Goal: Information Seeking & Learning: Learn about a topic

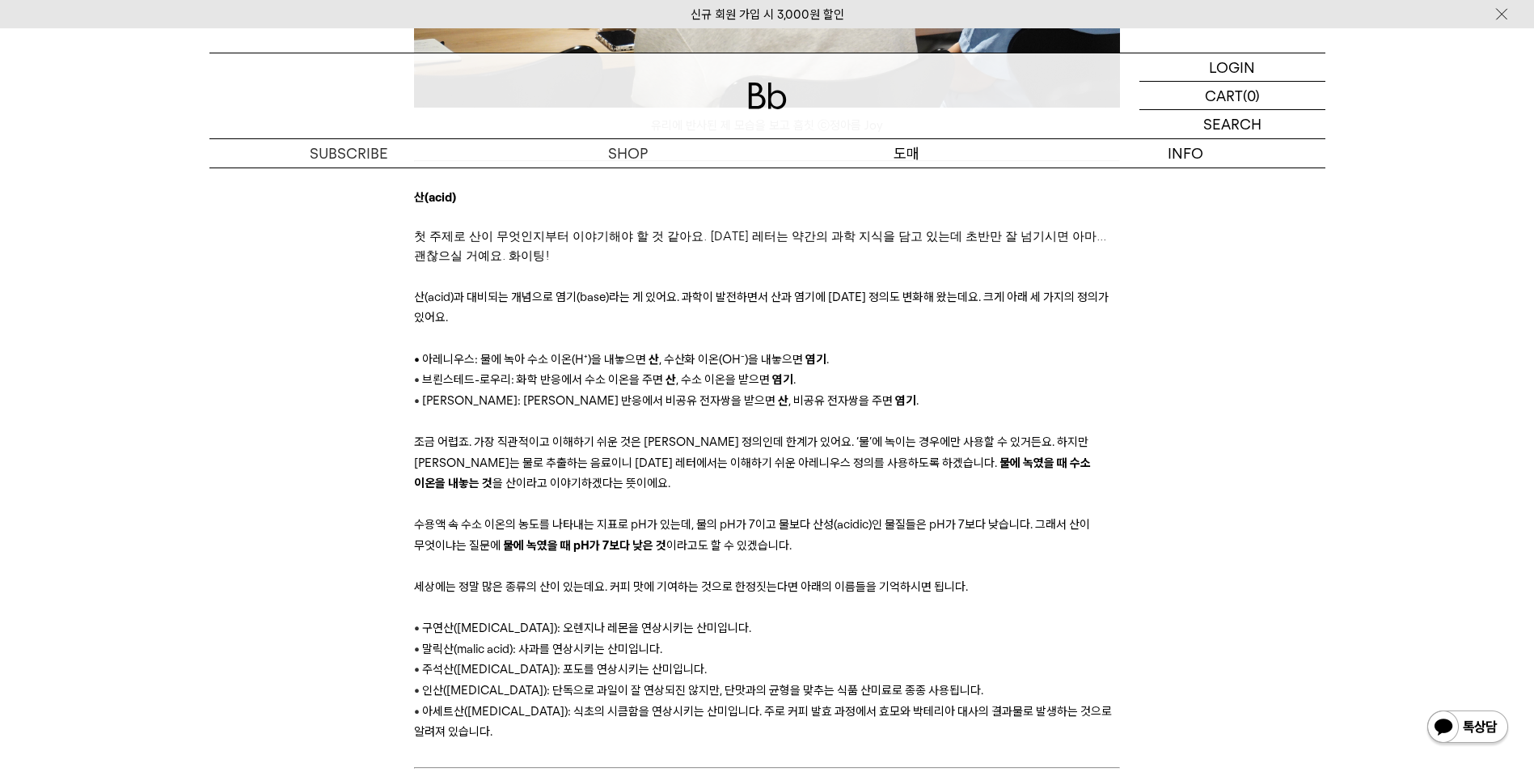
scroll to position [1069, 0]
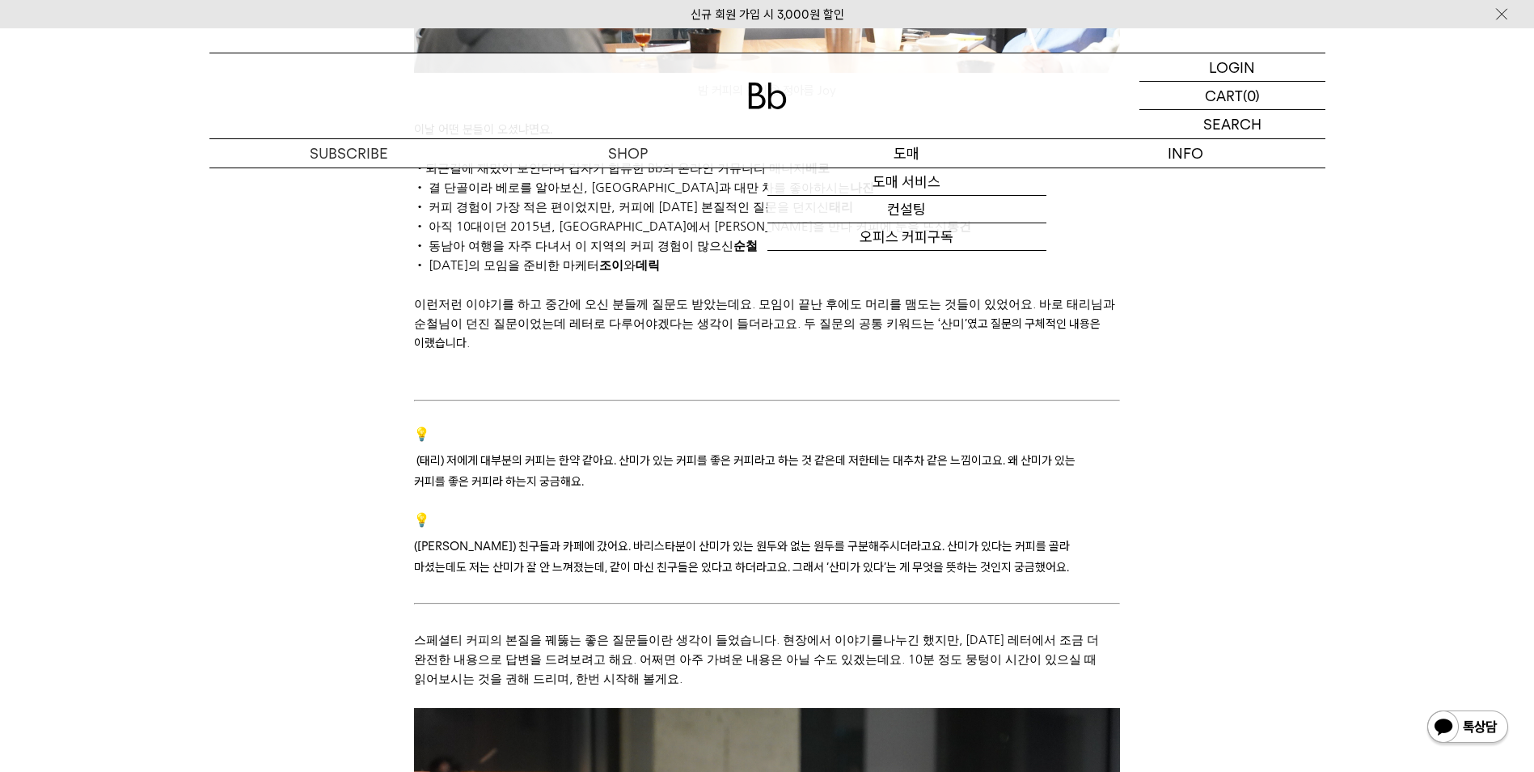
click at [0, 0] on p "구독" at bounding box center [0, 0] width 0 height 0
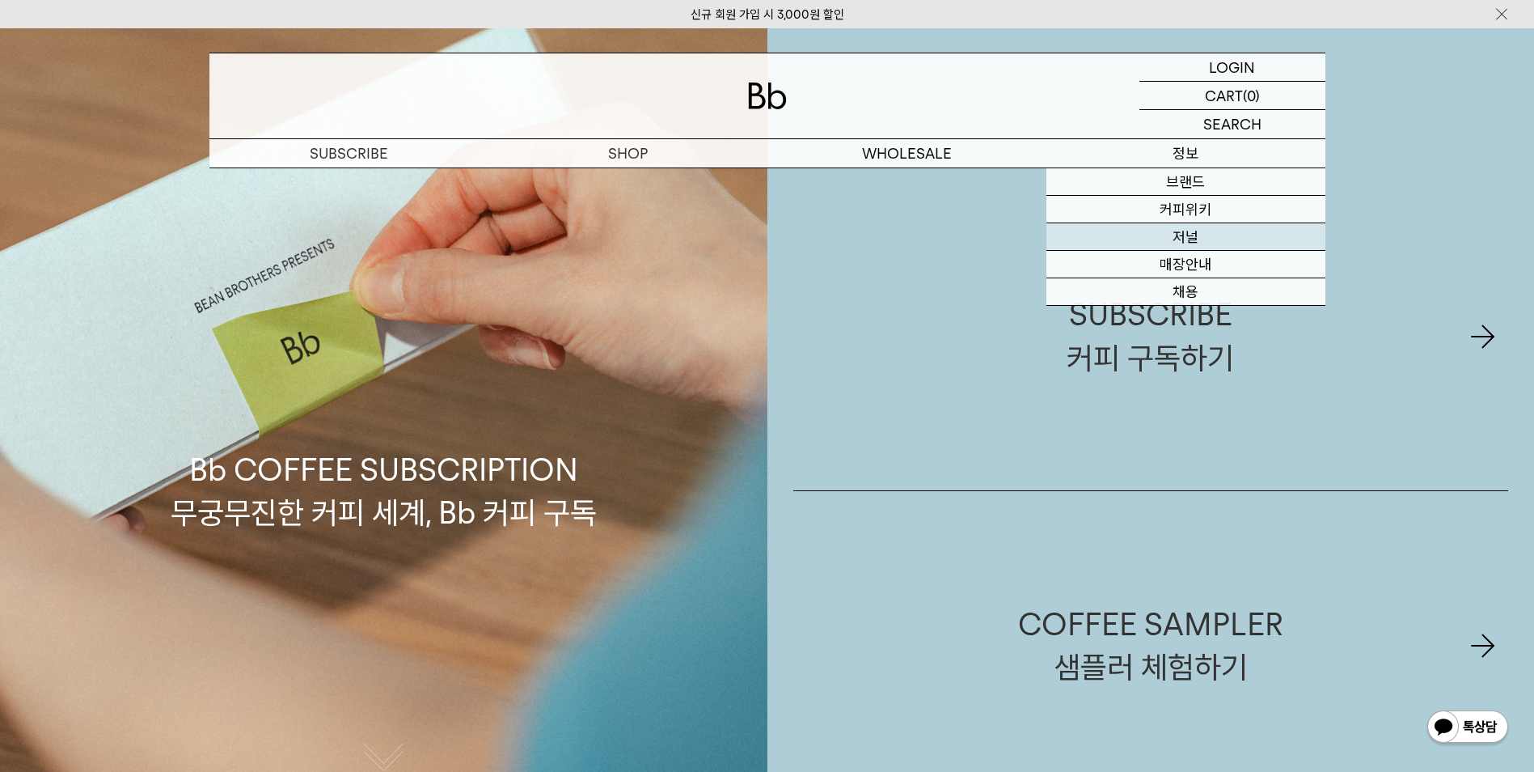
click at [1228, 241] on link "저널" at bounding box center [1186, 237] width 279 height 28
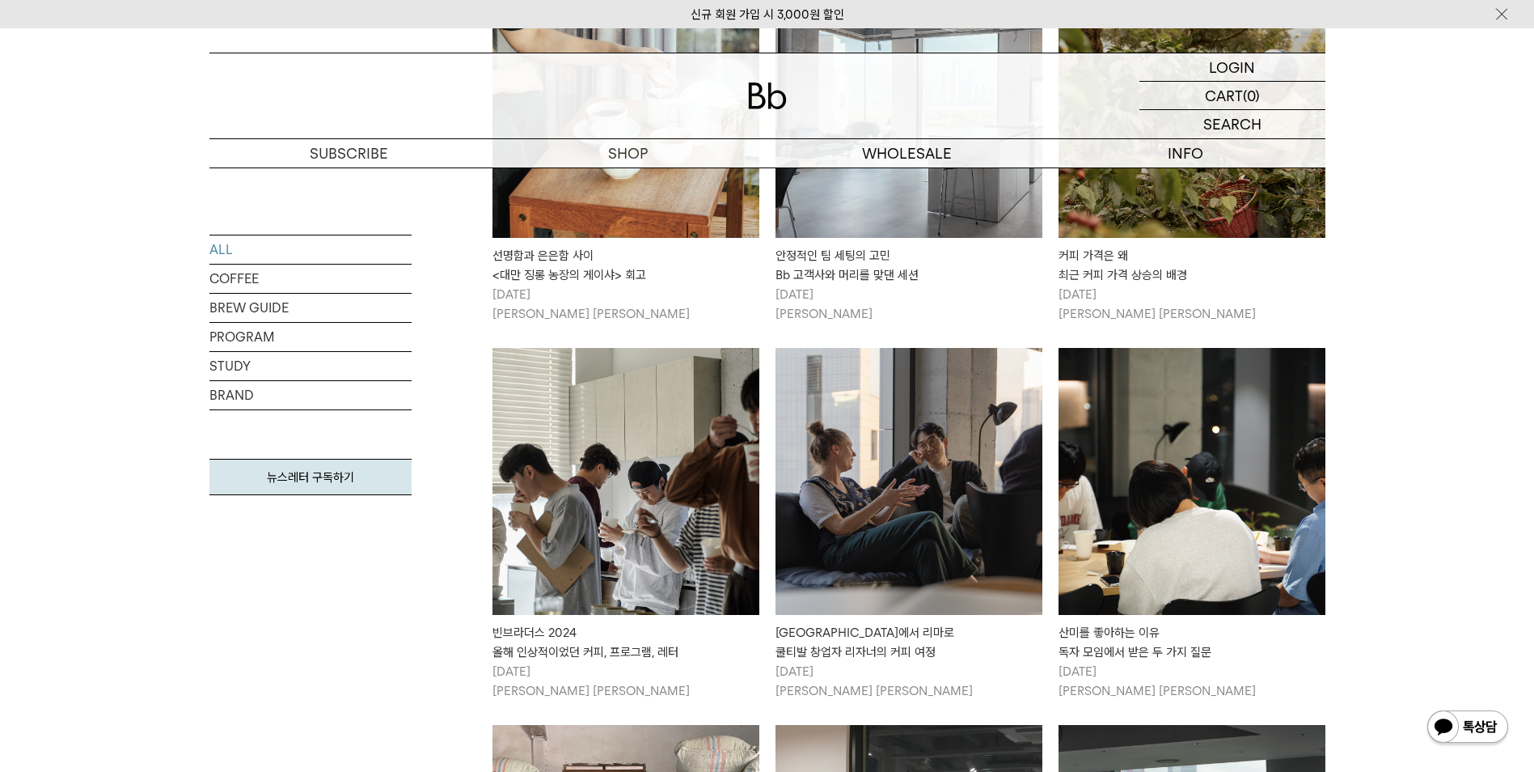
scroll to position [1618, 0]
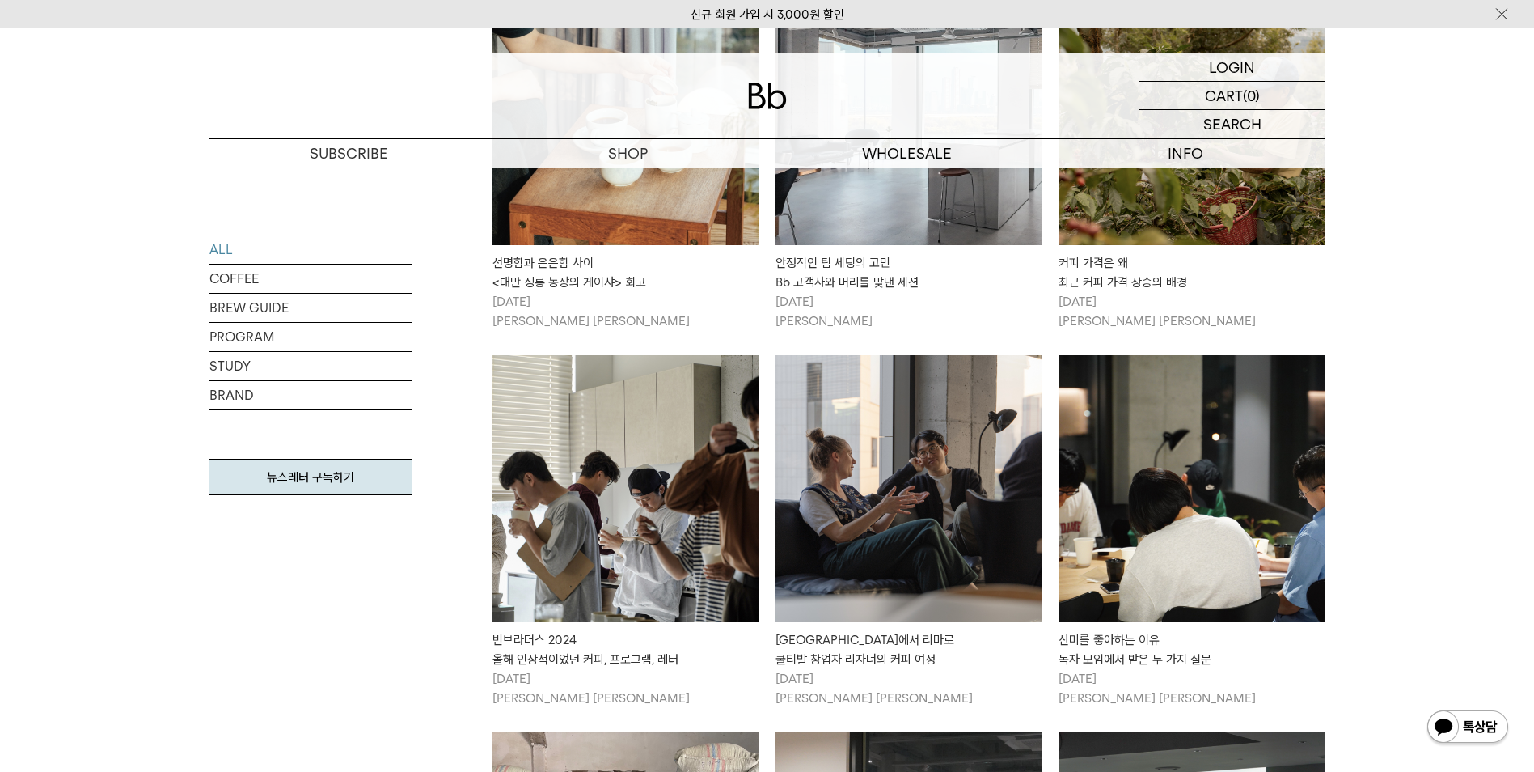
click at [654, 470] on img at bounding box center [626, 488] width 267 height 267
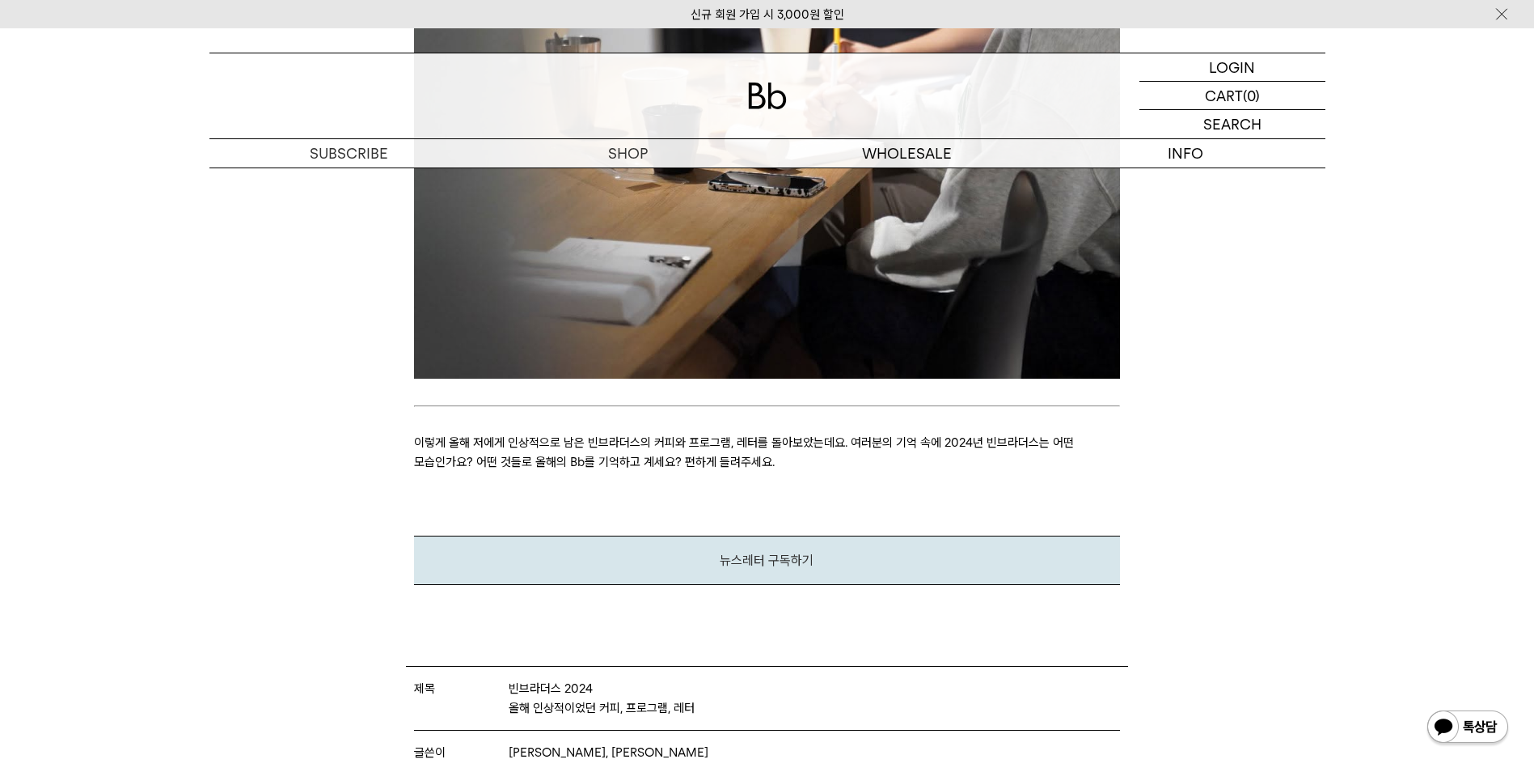
scroll to position [8250, 0]
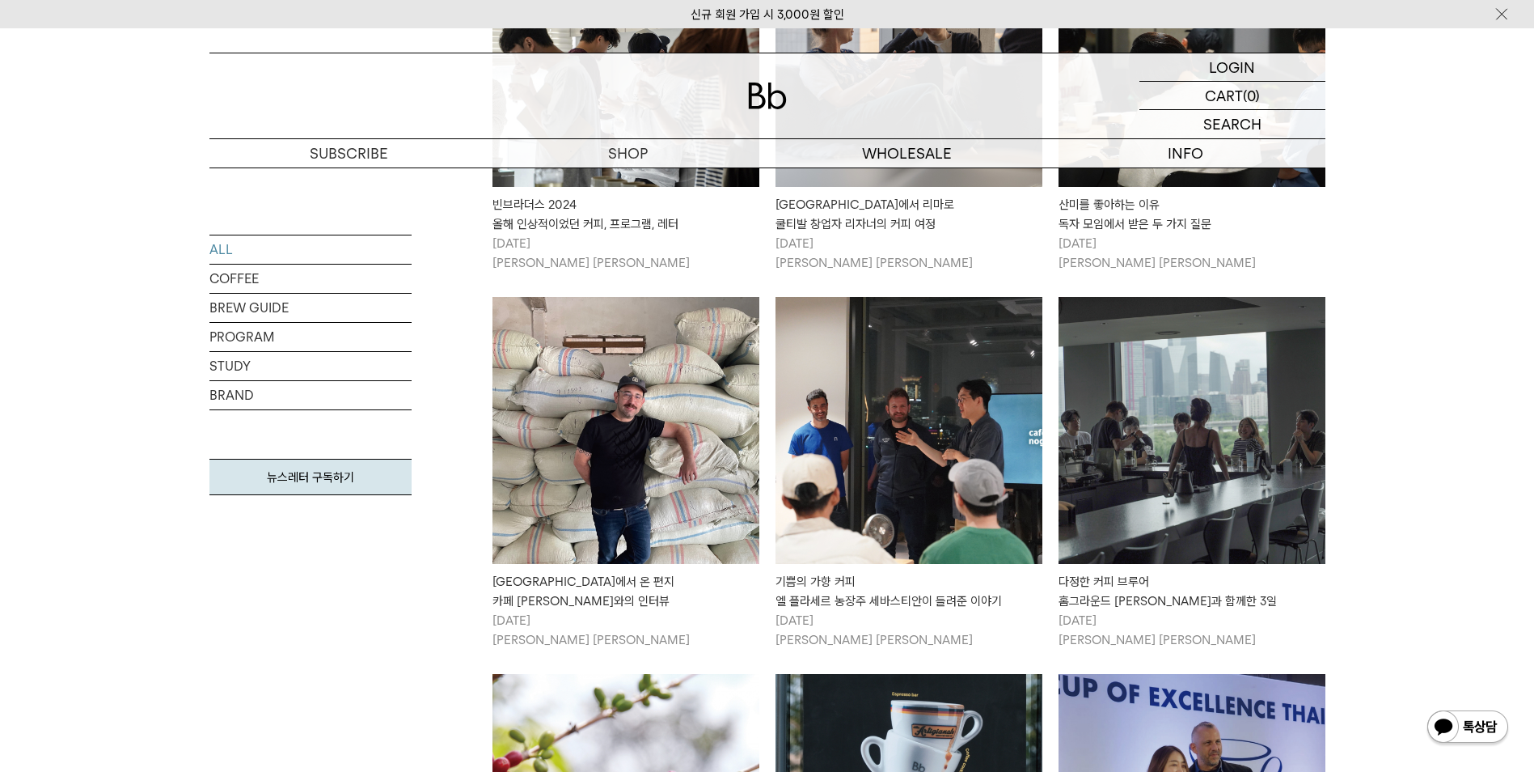
scroll to position [2022, 0]
